Goal: Transaction & Acquisition: Purchase product/service

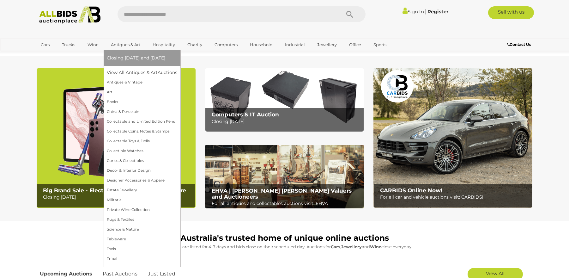
click at [126, 44] on link "Antiques & Art" at bounding box center [126, 44] width 38 height 10
click at [127, 236] on link "Tableware" at bounding box center [142, 239] width 70 height 10
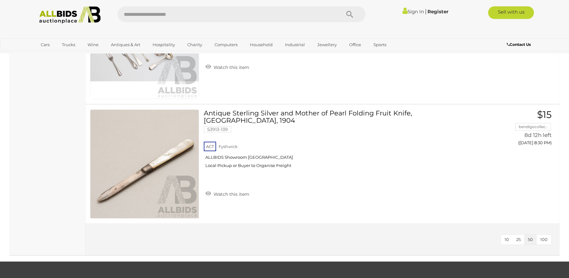
scroll to position [853, 0]
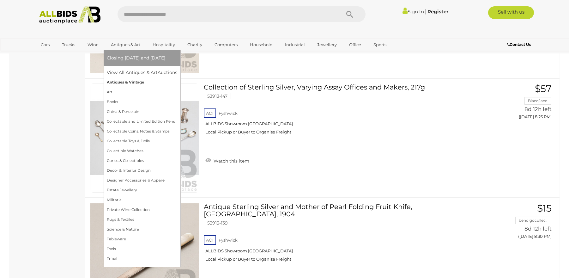
click at [120, 81] on link "Antiques & Vintage" at bounding box center [142, 82] width 70 height 10
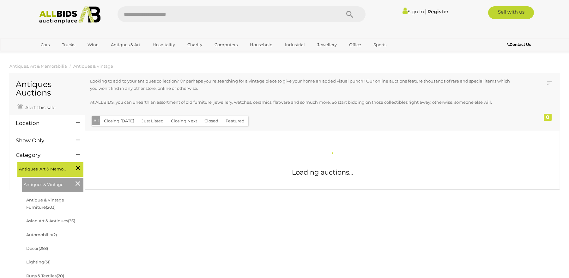
click at [157, 14] on input "text" at bounding box center [225, 14] width 217 height 16
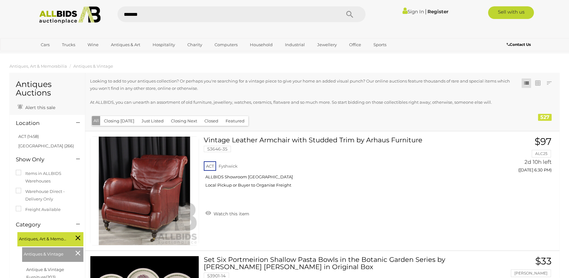
type input "********"
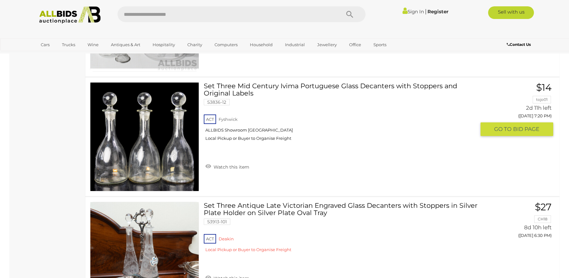
scroll to position [253, 0]
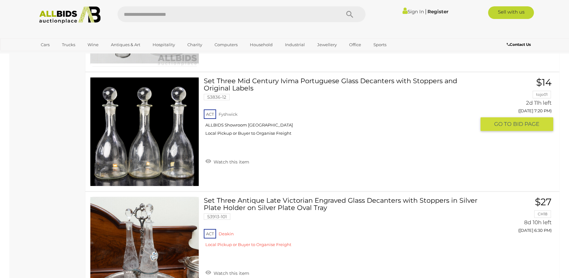
click at [145, 153] on img at bounding box center [144, 131] width 108 height 108
